Goal: Use online tool/utility: Utilize a website feature to perform a specific function

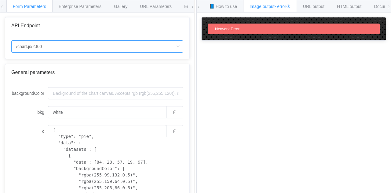
click at [131, 47] on input "/chart.js/2.8.0" at bounding box center [97, 46] width 172 height 12
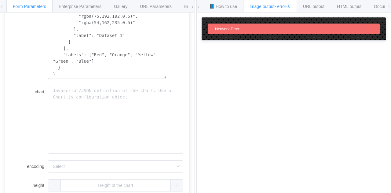
scroll to position [203, 0]
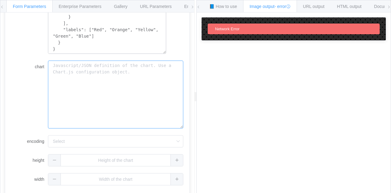
click at [102, 87] on textarea "chart" at bounding box center [115, 95] width 135 height 68
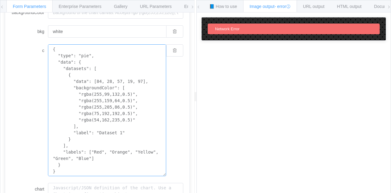
click at [102, 88] on textarea "{ "type": "pie", "data": { "datasets": [ { "data": [84, 28, 57, 19, 97], "backg…" at bounding box center [107, 110] width 118 height 132
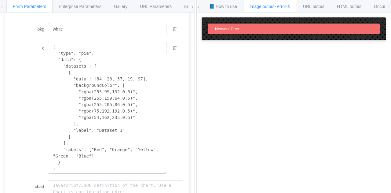
scroll to position [81, 0]
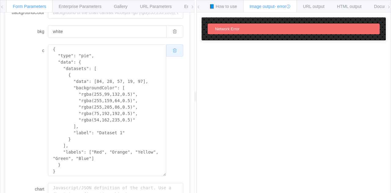
click at [174, 50] on button "button" at bounding box center [174, 50] width 17 height 12
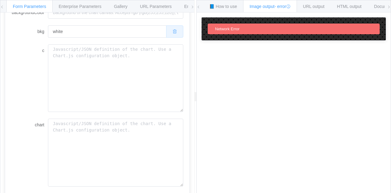
click at [173, 32] on icon "button" at bounding box center [175, 31] width 4 height 4
click at [135, 54] on textarea "c" at bounding box center [115, 78] width 135 height 68
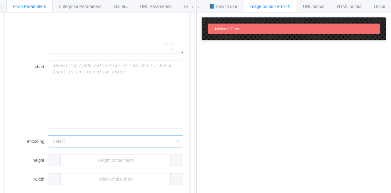
click at [144, 142] on input "encoding" at bounding box center [115, 141] width 135 height 12
click at [221, 143] on div "How to maximize Image Charts in 3 steps Read the step-by-[PERSON_NAME] to the I…" at bounding box center [294, 108] width 194 height 190
click at [221, 3] on div "📘 How to use" at bounding box center [223, 6] width 41 height 12
